Goal: Task Accomplishment & Management: Use online tool/utility

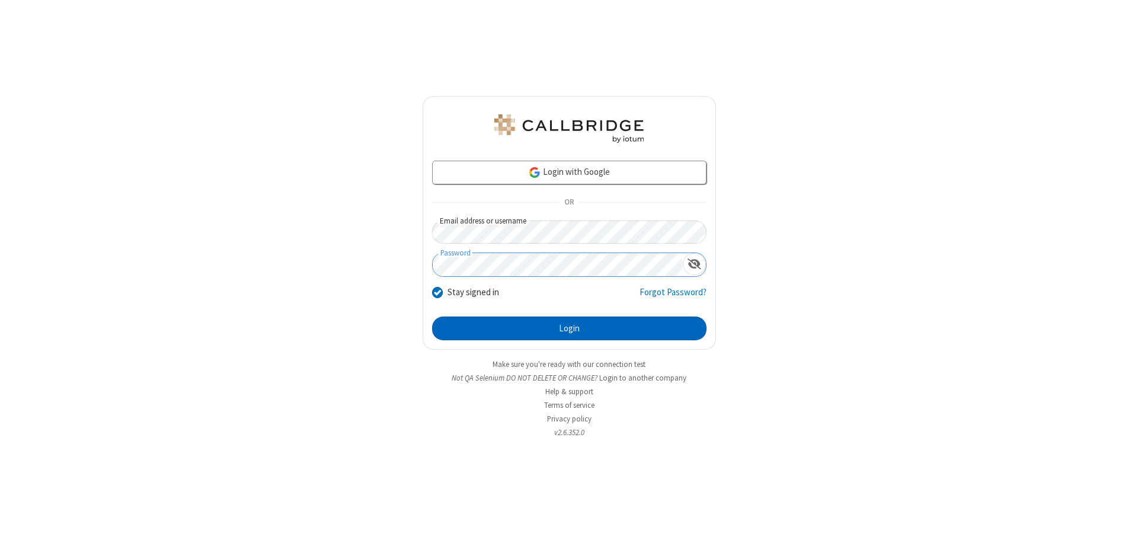
click at [569, 328] on button "Login" at bounding box center [569, 328] width 274 height 24
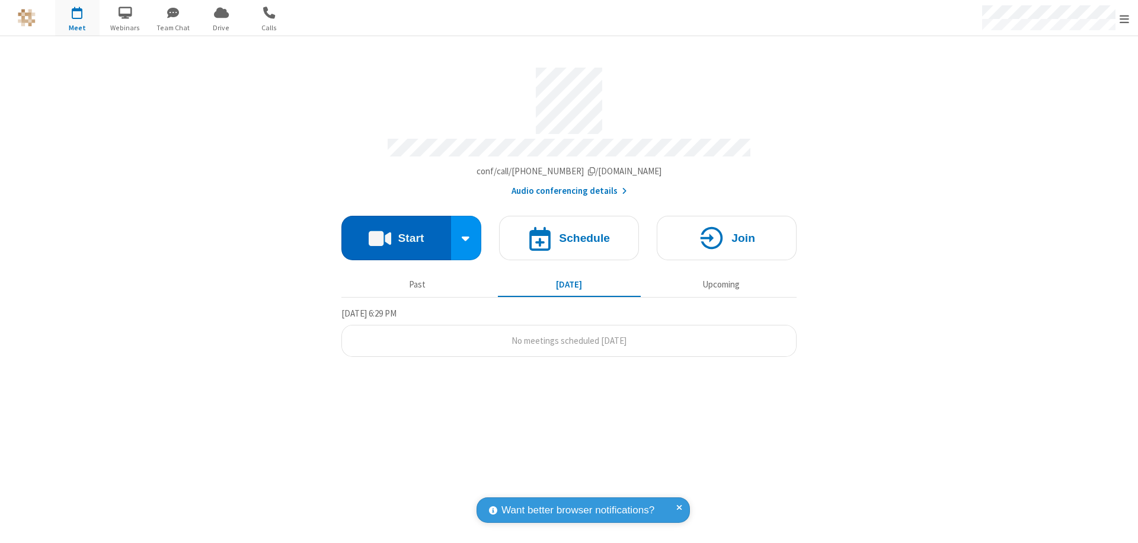
click at [396, 232] on button "Start" at bounding box center [396, 238] width 110 height 44
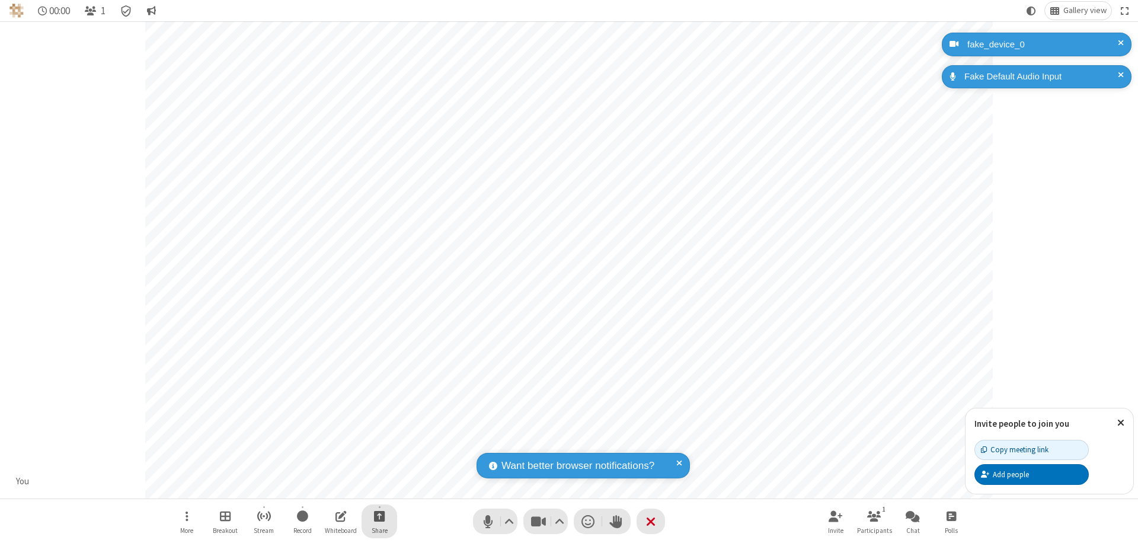
click at [379, 516] on span "Start sharing" at bounding box center [379, 515] width 11 height 15
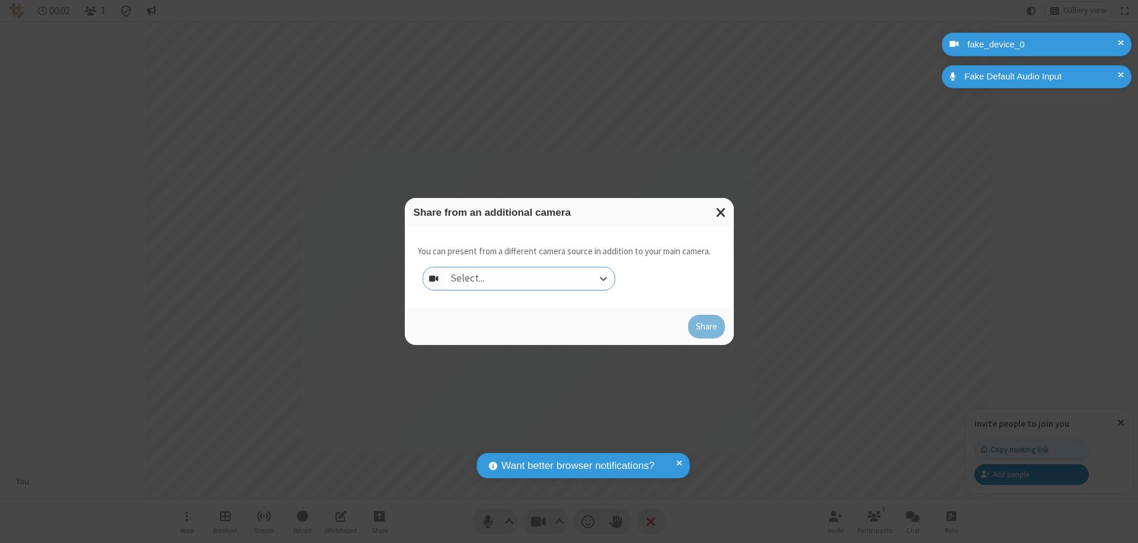
click at [529, 279] on div "Select..." at bounding box center [529, 278] width 170 height 23
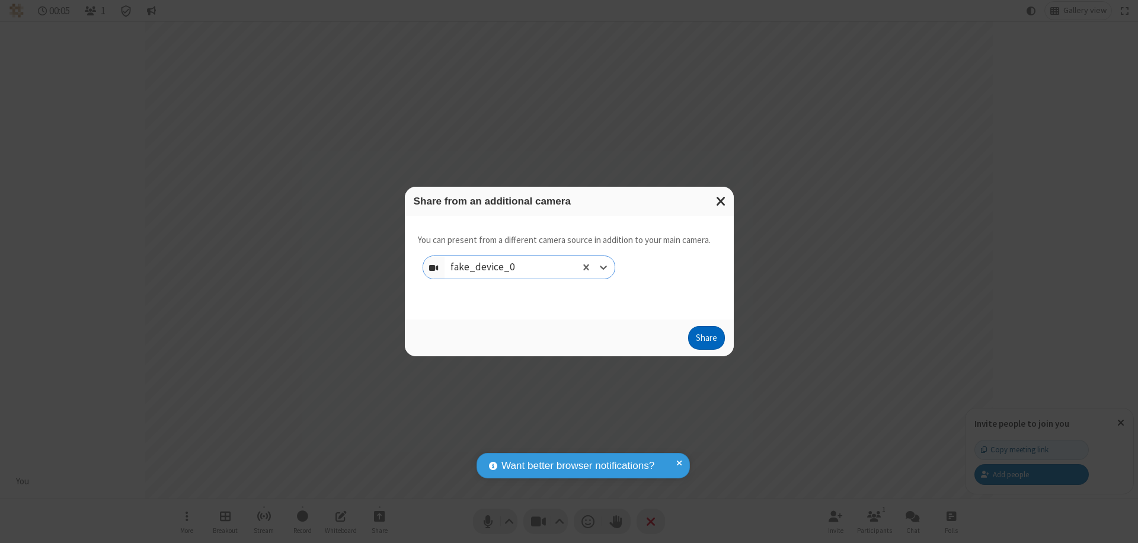
click at [706, 340] on button "Share" at bounding box center [706, 338] width 37 height 24
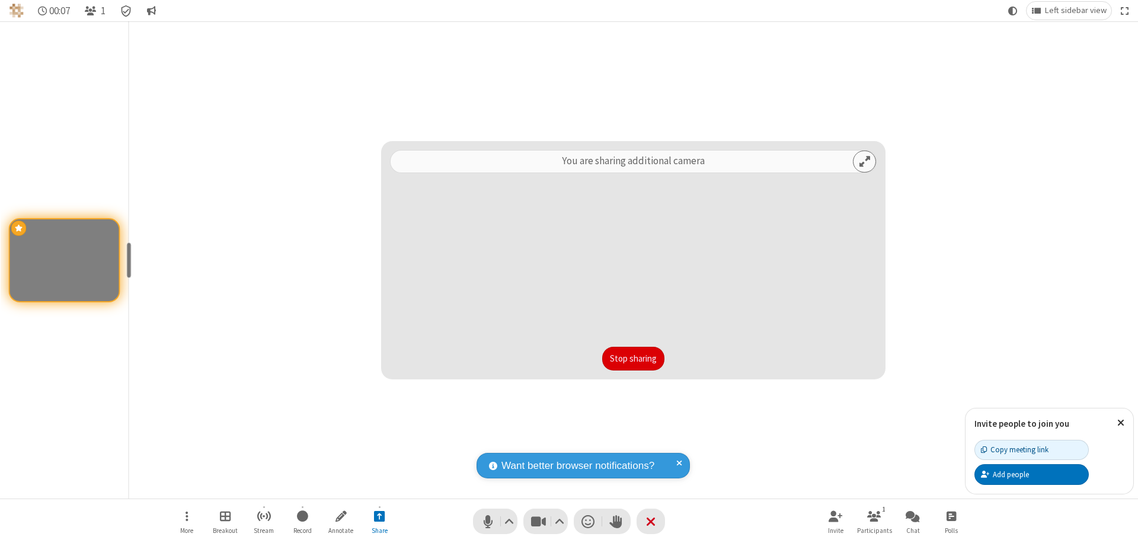
click at [633, 359] on button "Stop sharing" at bounding box center [633, 359] width 62 height 24
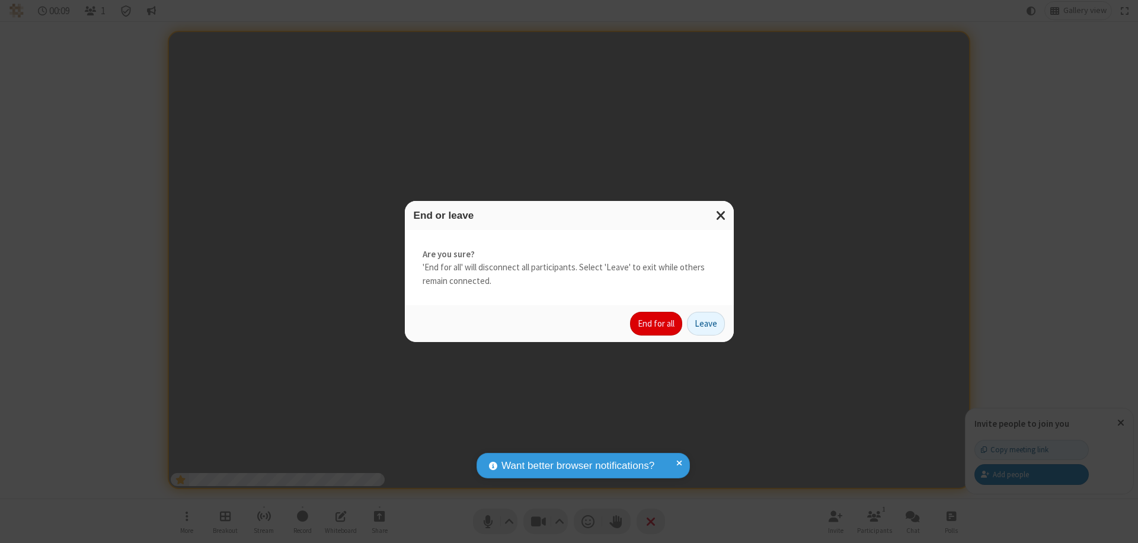
click at [657, 324] on button "End for all" at bounding box center [656, 324] width 52 height 24
